Goal: Transaction & Acquisition: Purchase product/service

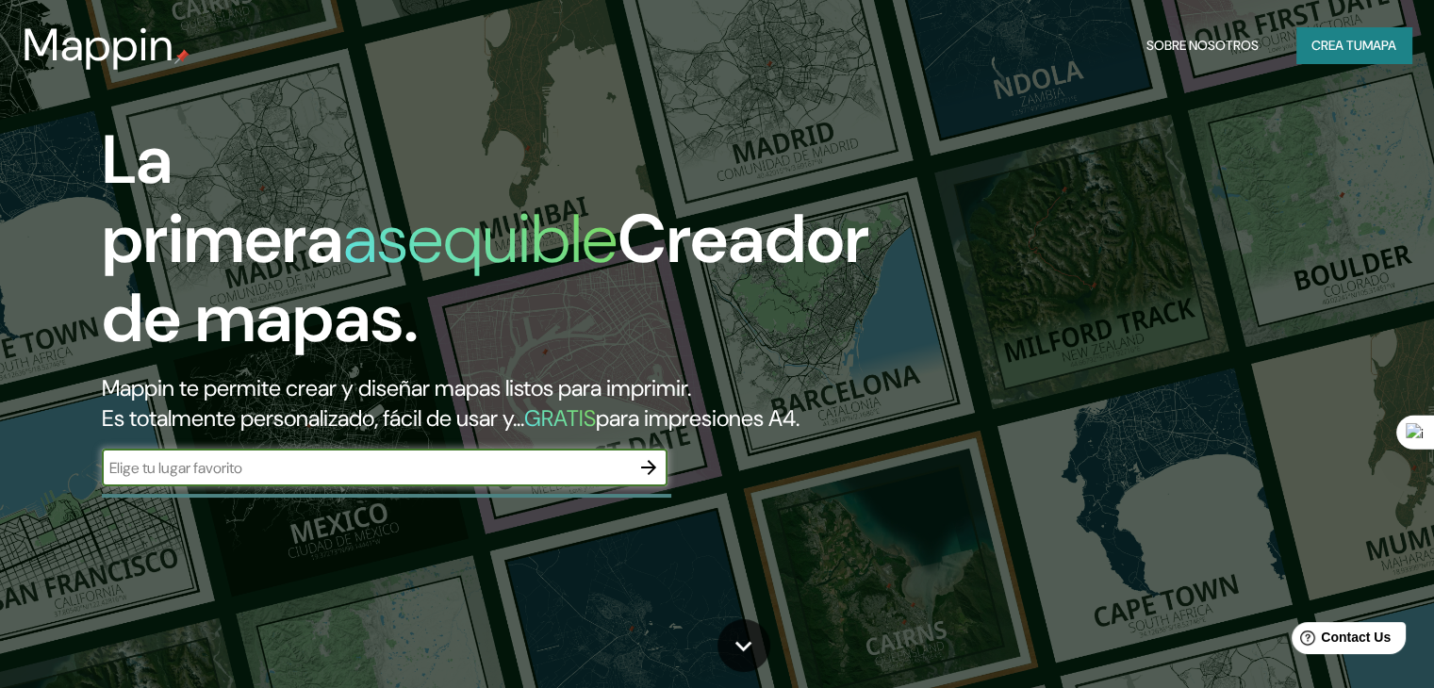
type input "puerto eten"
click at [649, 479] on icon "button" at bounding box center [648, 467] width 23 height 23
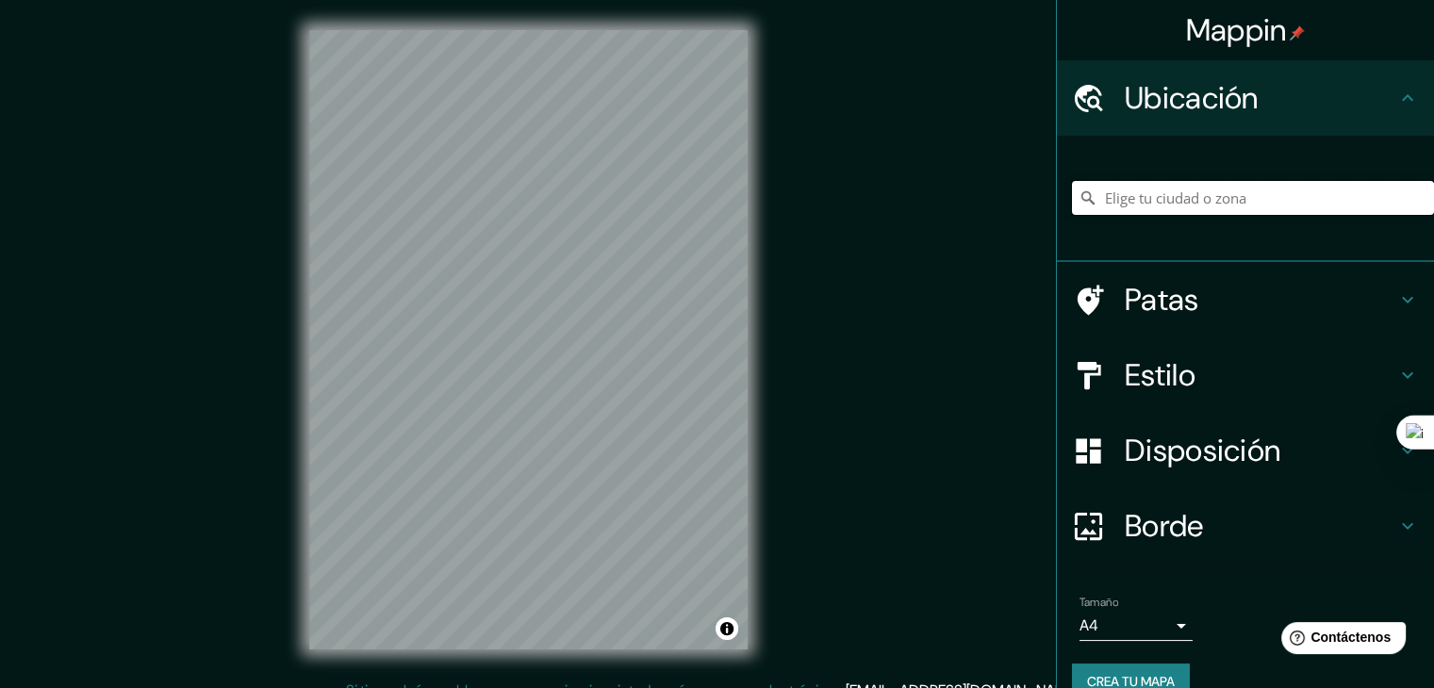
click at [1234, 193] on input "Elige tu ciudad o zona" at bounding box center [1253, 198] width 362 height 34
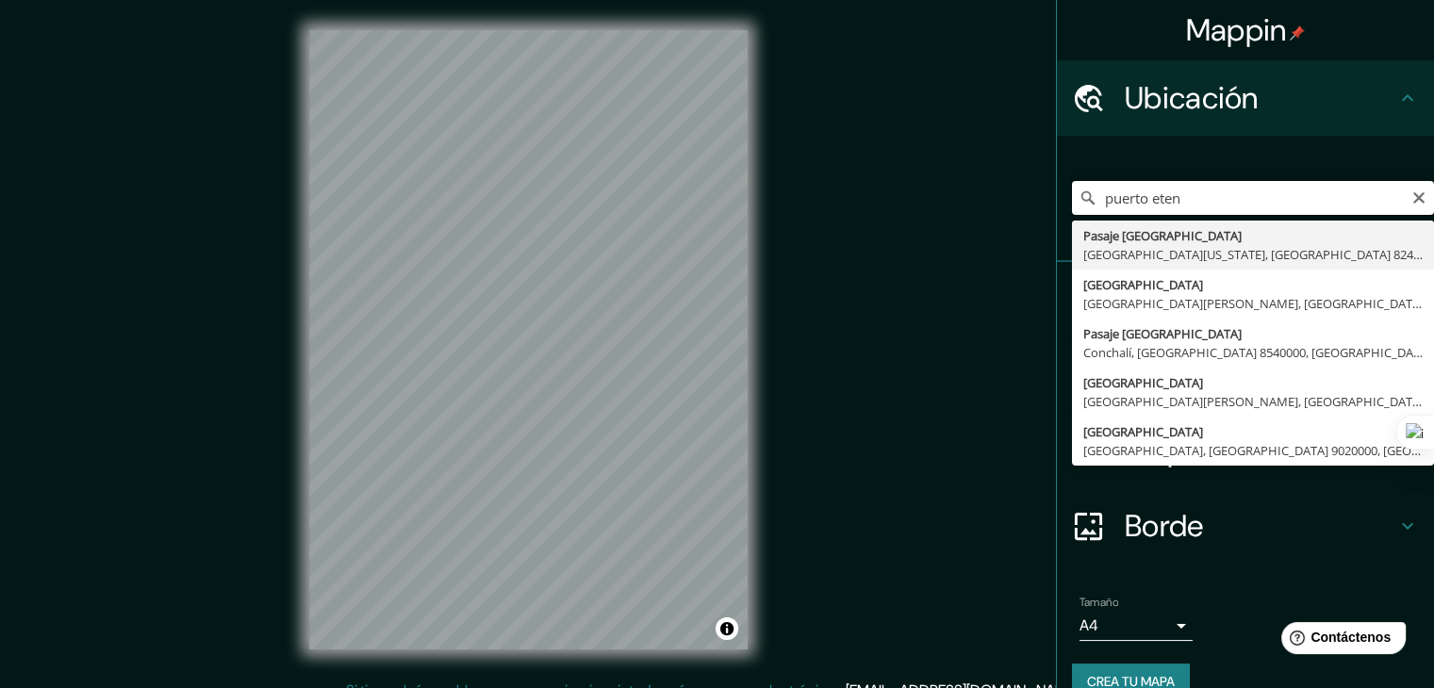
click at [1227, 195] on input "puerto eten" at bounding box center [1253, 198] width 362 height 34
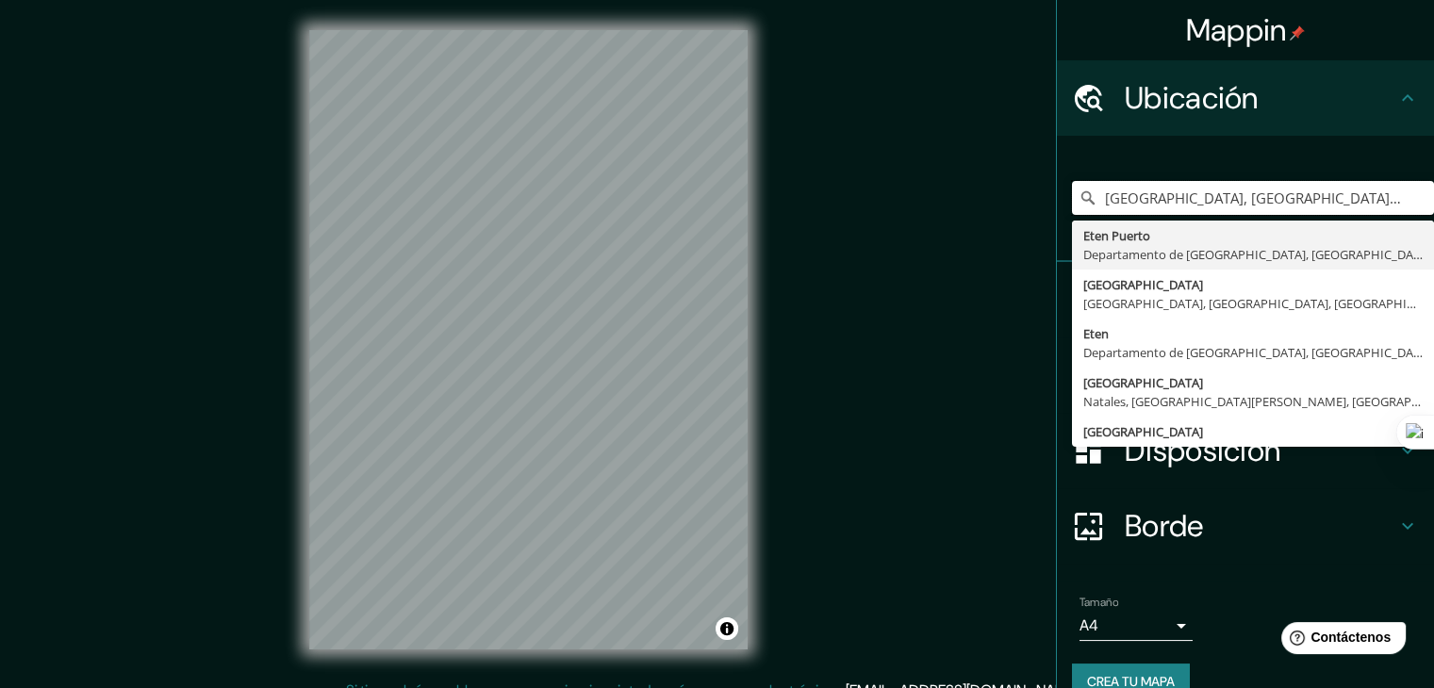
type input "[GEOGRAPHIC_DATA], [GEOGRAPHIC_DATA], [GEOGRAPHIC_DATA]"
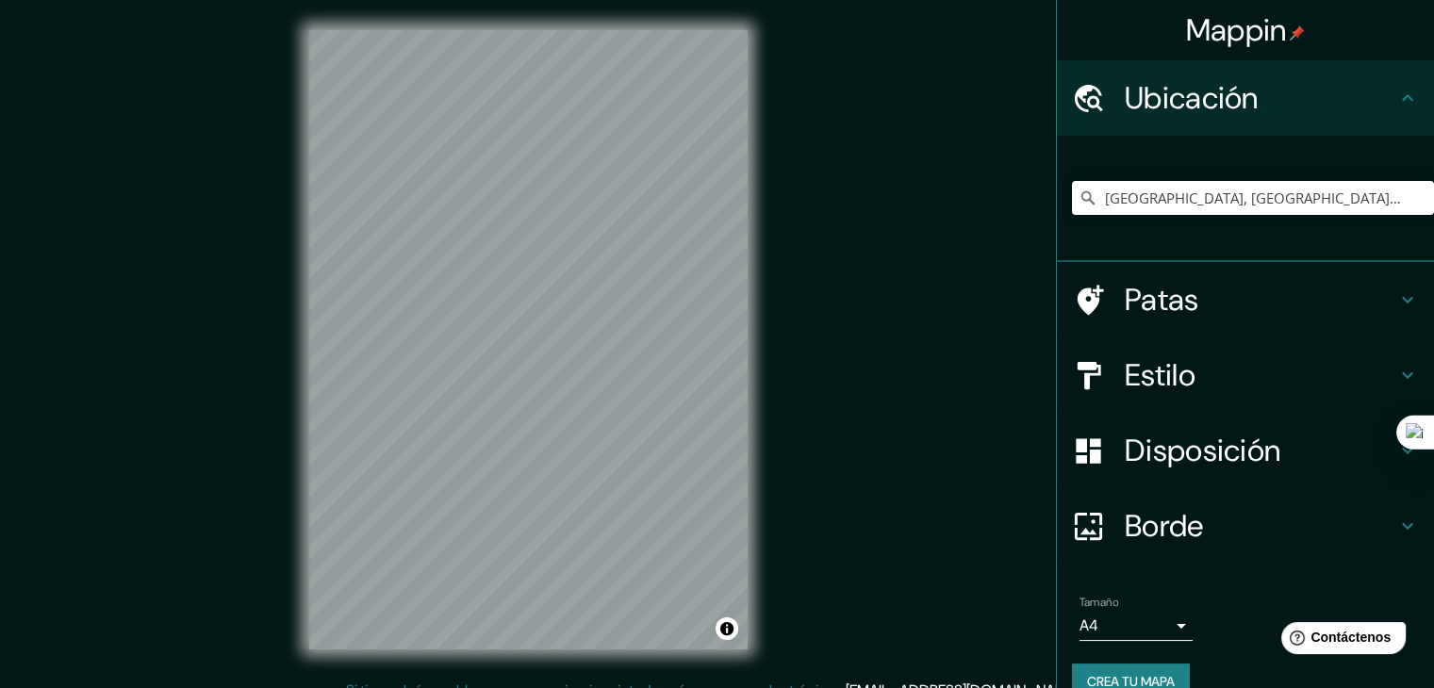
click at [1224, 413] on div "Disposición" at bounding box center [1245, 450] width 377 height 75
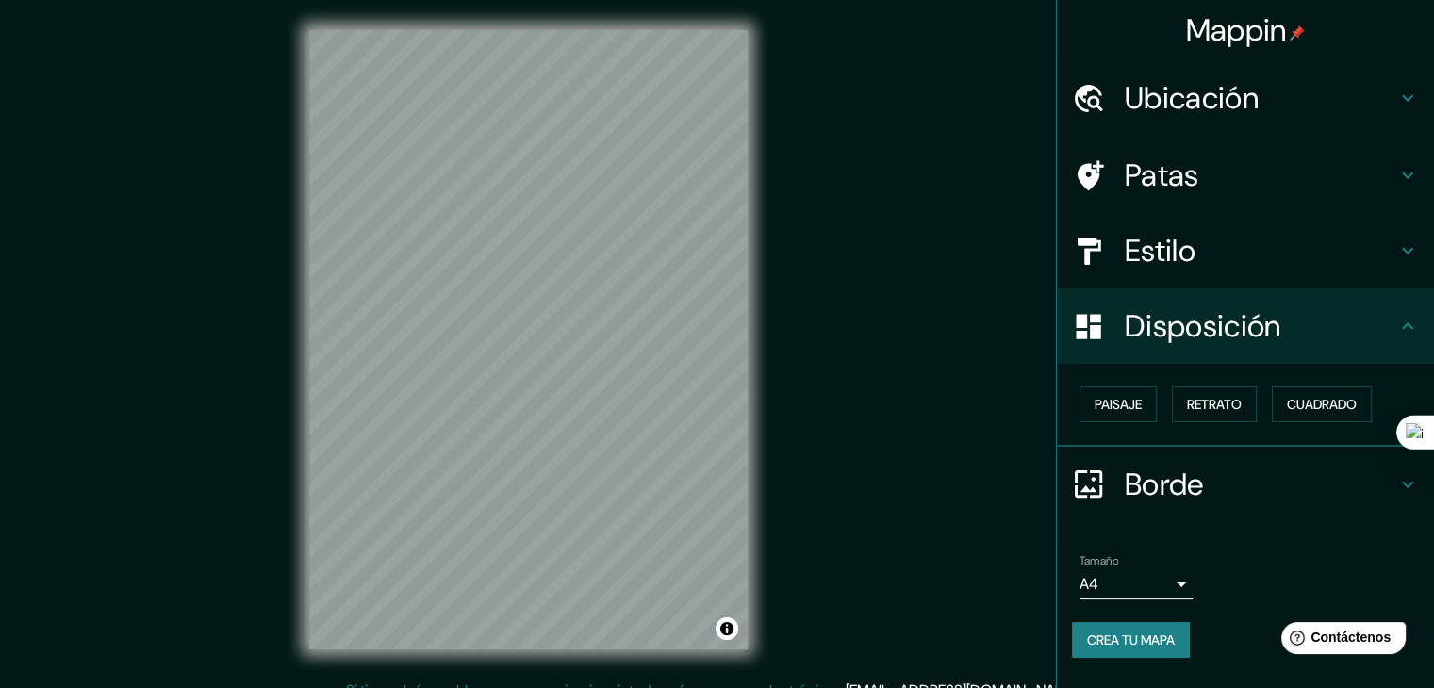
click at [1253, 246] on h4 "Estilo" at bounding box center [1260, 251] width 271 height 38
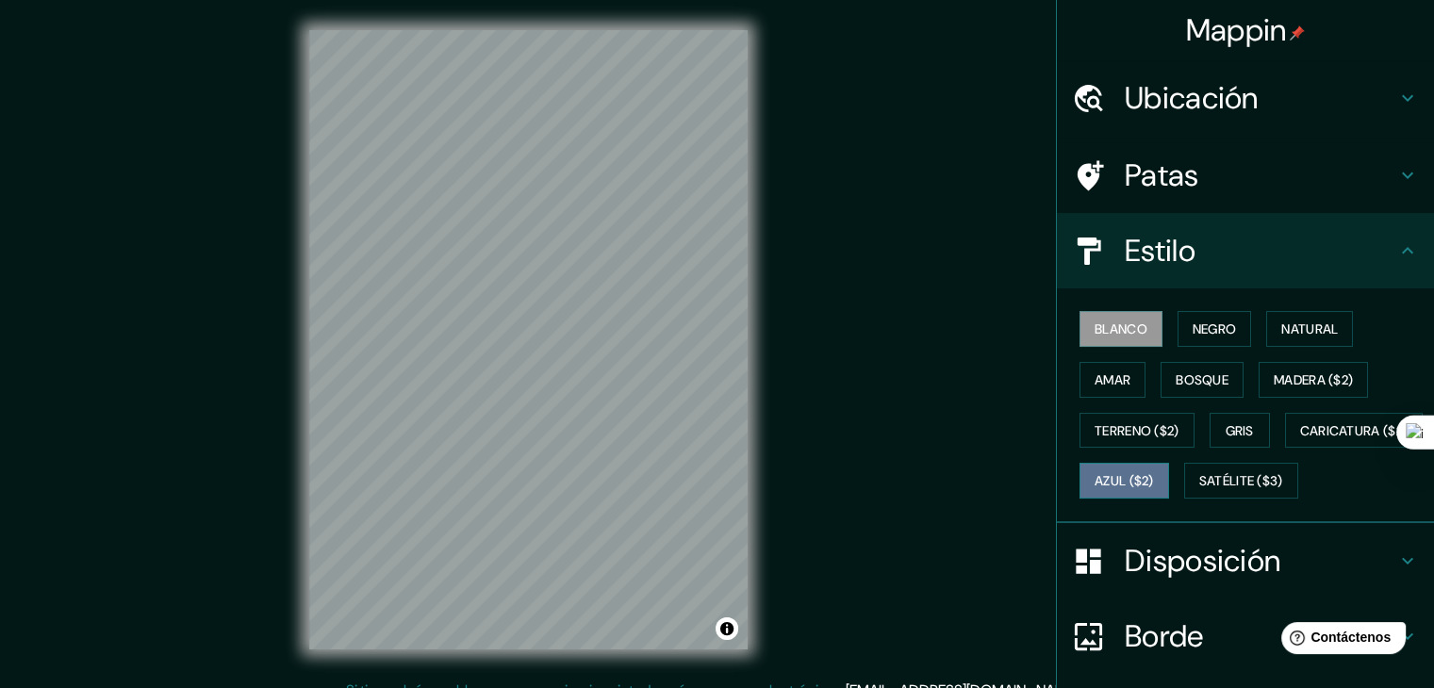
click at [1154, 483] on font "Azul ($2)" at bounding box center [1123, 481] width 59 height 17
click at [1110, 337] on font "Blanco" at bounding box center [1120, 328] width 53 height 17
click at [1177, 323] on button "Negro" at bounding box center [1214, 329] width 74 height 36
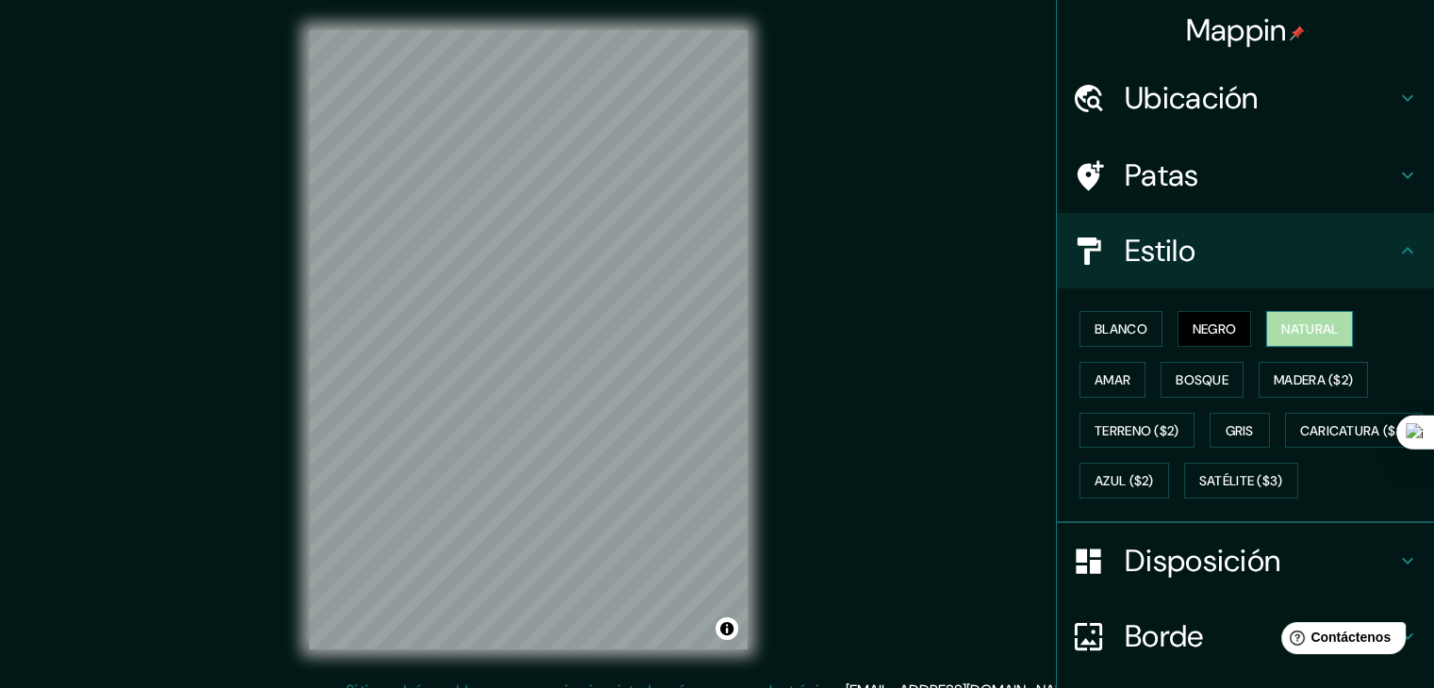
click at [1281, 322] on font "Natural" at bounding box center [1309, 328] width 57 height 17
click at [1175, 373] on font "Bosque" at bounding box center [1201, 379] width 53 height 17
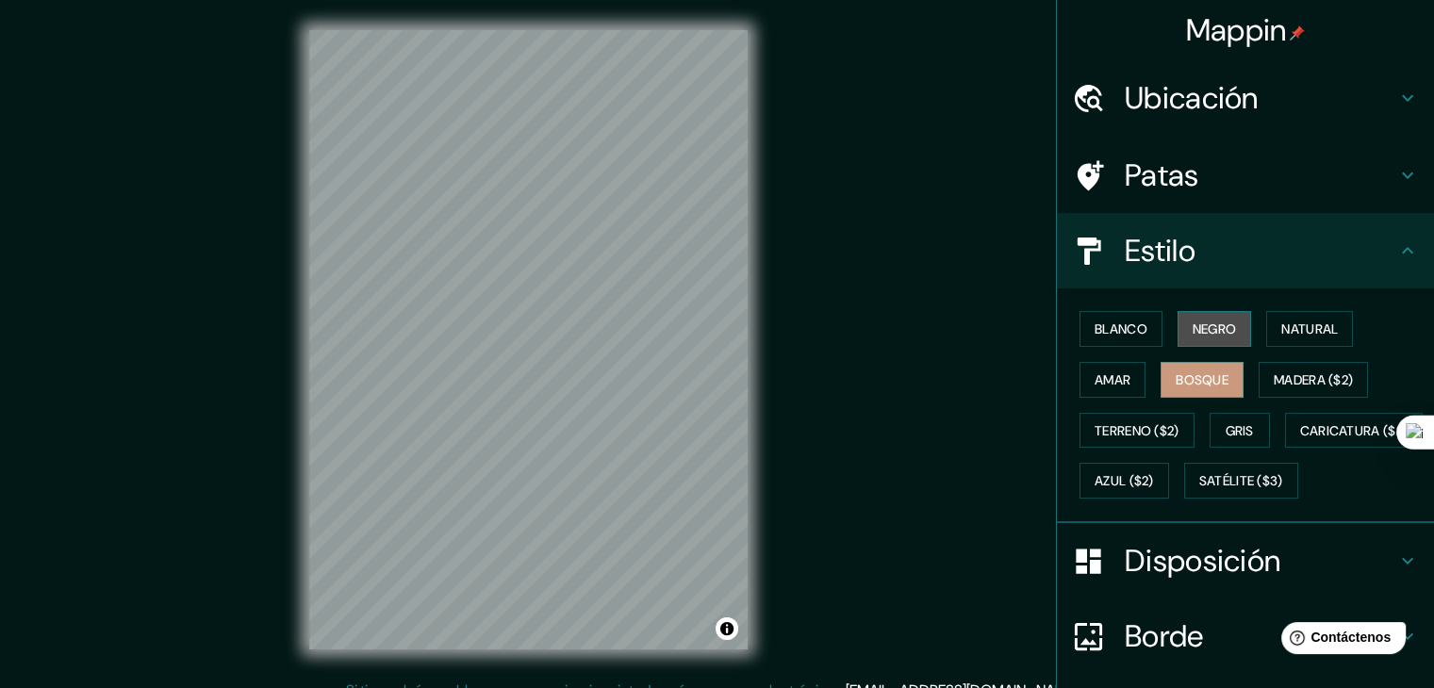
click at [1214, 336] on font "Negro" at bounding box center [1214, 328] width 44 height 17
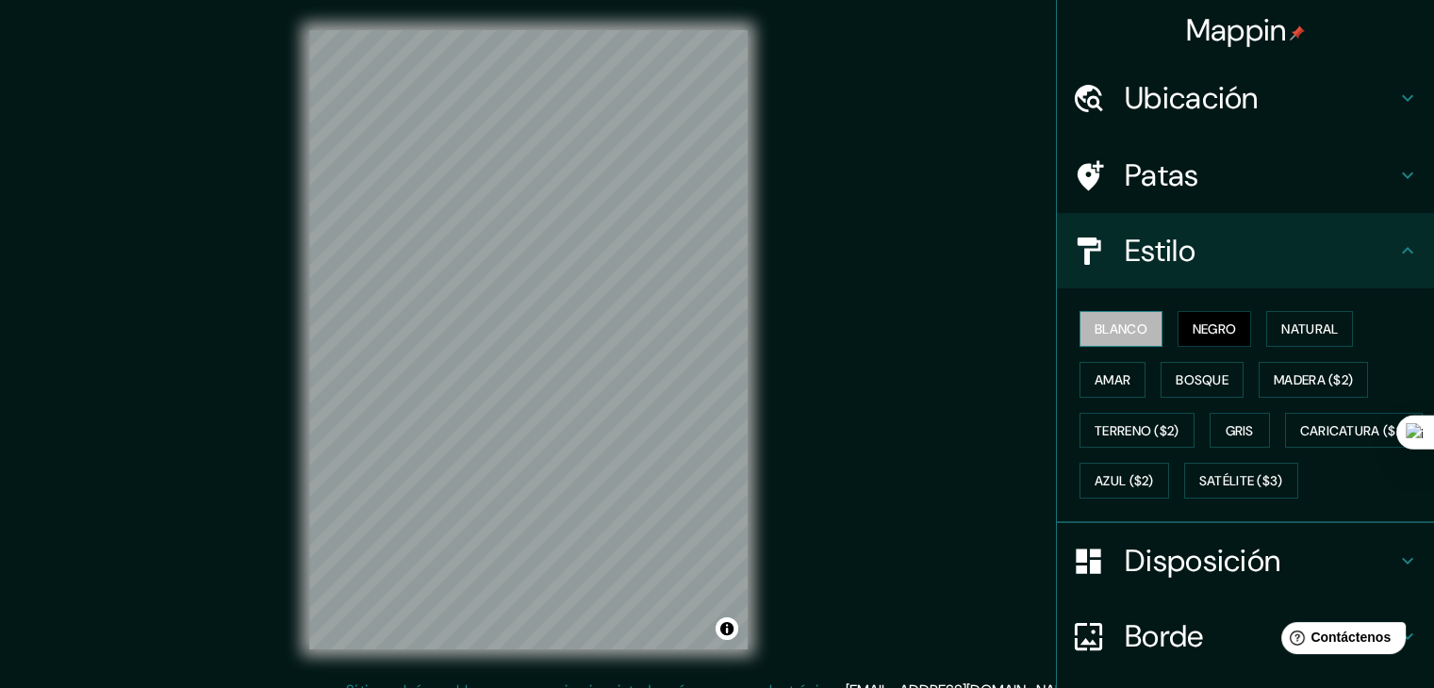
click at [1122, 329] on font "Blanco" at bounding box center [1120, 328] width 53 height 17
click at [1227, 429] on font "Gris" at bounding box center [1239, 430] width 28 height 17
click at [1128, 320] on font "Blanco" at bounding box center [1120, 328] width 53 height 17
